Goal: Task Accomplishment & Management: Manage account settings

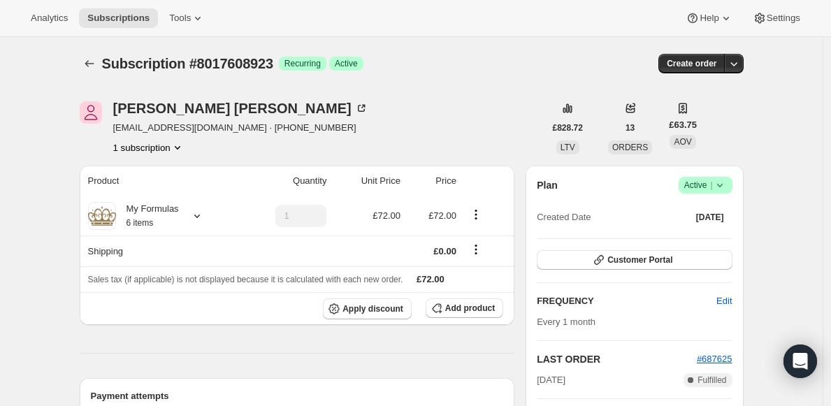
click at [698, 185] on span "Active |" at bounding box center [706, 185] width 43 height 14
click at [694, 230] on span "Cancel subscription" at bounding box center [705, 237] width 79 height 14
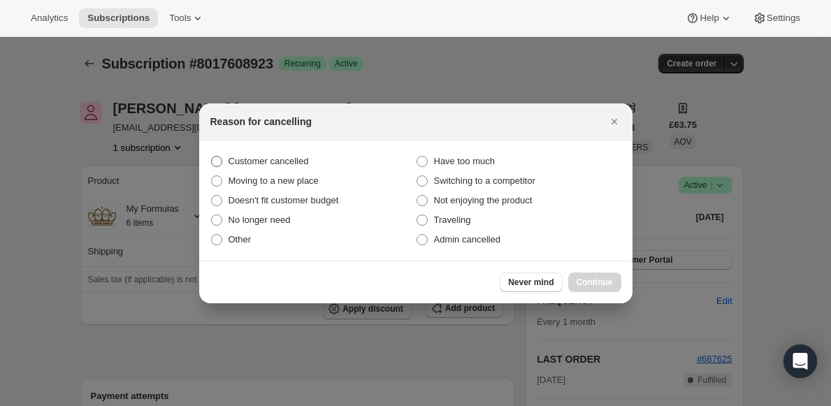
click at [300, 159] on span "Customer cancelled" at bounding box center [269, 161] width 80 height 10
click at [212, 157] on input "Customer cancelled" at bounding box center [211, 156] width 1 height 1
radio input "true"
click at [594, 286] on span "Continue" at bounding box center [595, 282] width 36 height 11
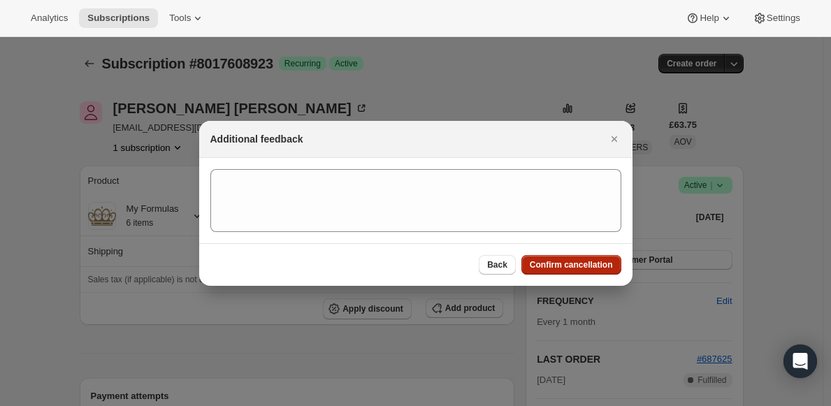
click at [578, 261] on span "Confirm cancellation" at bounding box center [571, 264] width 83 height 11
